Goal: Answer question/provide support

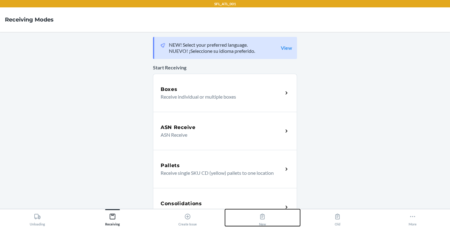
click at [262, 223] on div "New" at bounding box center [262, 217] width 7 height 15
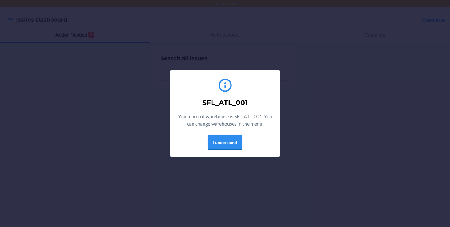
click at [224, 143] on button "I understand" at bounding box center [225, 142] width 34 height 15
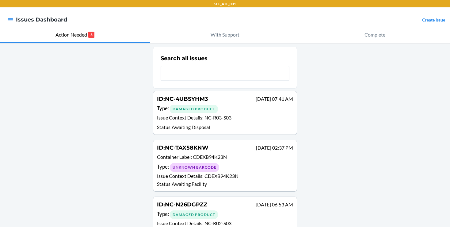
scroll to position [22, 0]
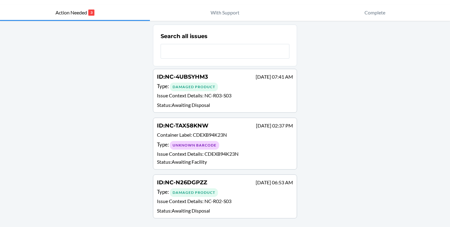
click at [229, 98] on p "Issue Context Details : NC-R03-S03" at bounding box center [225, 96] width 136 height 9
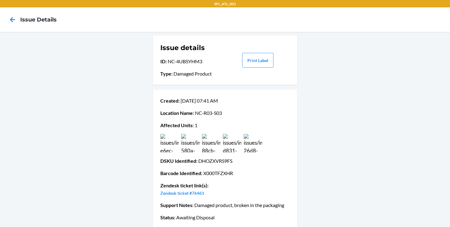
scroll to position [49, 0]
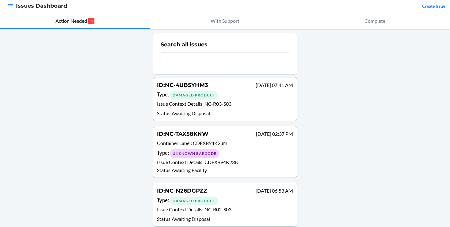
scroll to position [22, 0]
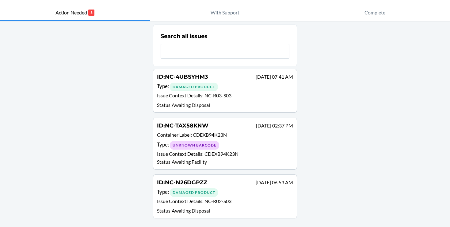
click at [197, 89] on div "Damaged Product" at bounding box center [194, 86] width 48 height 9
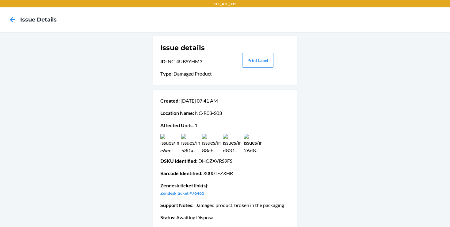
scroll to position [49, 0]
